Goal: Information Seeking & Learning: Learn about a topic

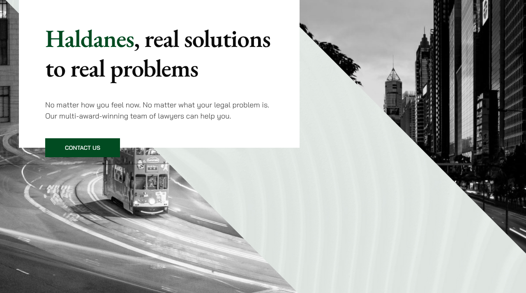
scroll to position [388, 0]
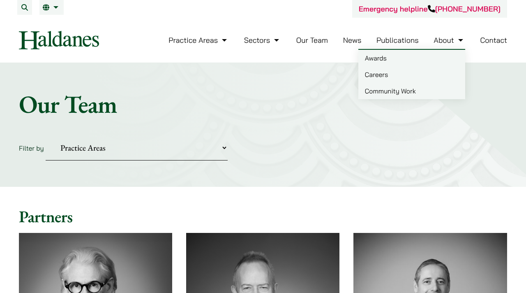
click at [445, 42] on link "About" at bounding box center [449, 39] width 31 height 9
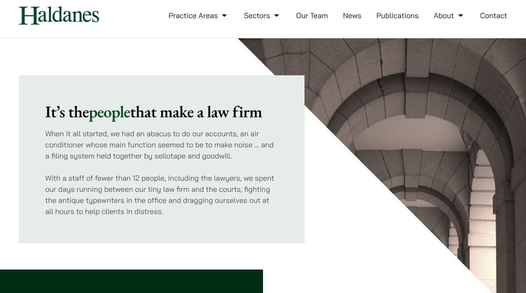
scroll to position [30, 0]
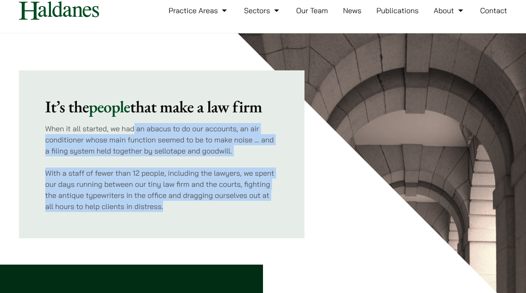
drag, startPoint x: 134, startPoint y: 129, endPoint x: 153, endPoint y: 220, distance: 92.8
click at [154, 220] on div "It’s the people that make a law firm When it all started, we had an abacus to d…" at bounding box center [162, 154] width 286 height 168
click at [153, 220] on div "It’s the people that make a law firm When it all started, we had an abacus to d…" at bounding box center [162, 154] width 286 height 168
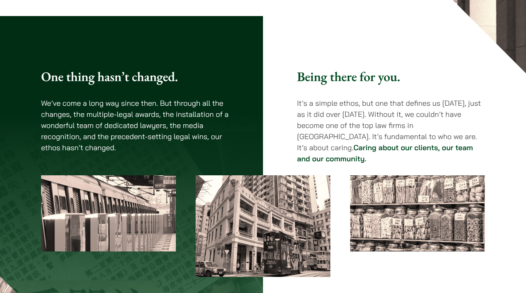
scroll to position [280, 0]
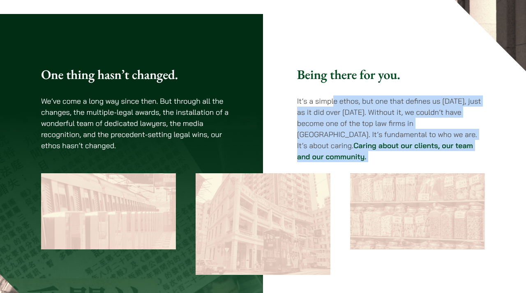
drag, startPoint x: 334, startPoint y: 96, endPoint x: 372, endPoint y: 156, distance: 71.4
click at [373, 156] on div "One thing hasn’t changed. We’ve come a long way since then. But through all the…" at bounding box center [263, 171] width 474 height 208
click at [372, 156] on div "One thing hasn’t changed. We’ve come a long way since then. But through all the…" at bounding box center [263, 171] width 474 height 208
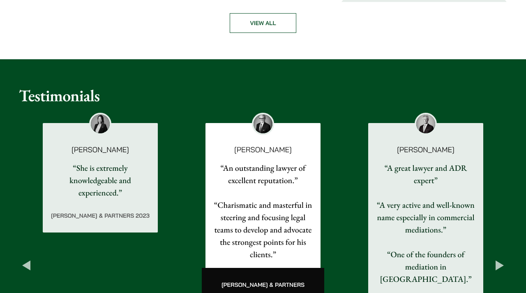
scroll to position [1619, 0]
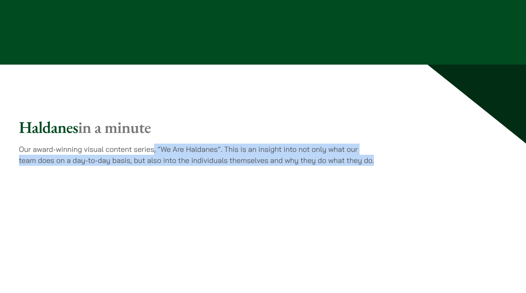
drag, startPoint x: 154, startPoint y: 85, endPoint x: 250, endPoint y: 110, distance: 99.3
click at [251, 117] on div "Haldanes in a minute Our award-winning visual content series, “We Are Haldanes”…" at bounding box center [263, 269] width 518 height 304
click at [252, 143] on p "Our award-winning visual content series, “We Are Haldanes”. This is an insight …" at bounding box center [197, 154] width 356 height 22
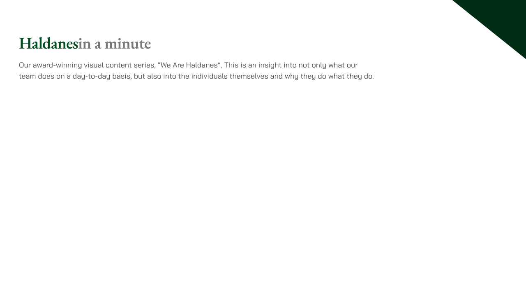
scroll to position [1701, 0]
